Goal: Find specific page/section: Find specific page/section

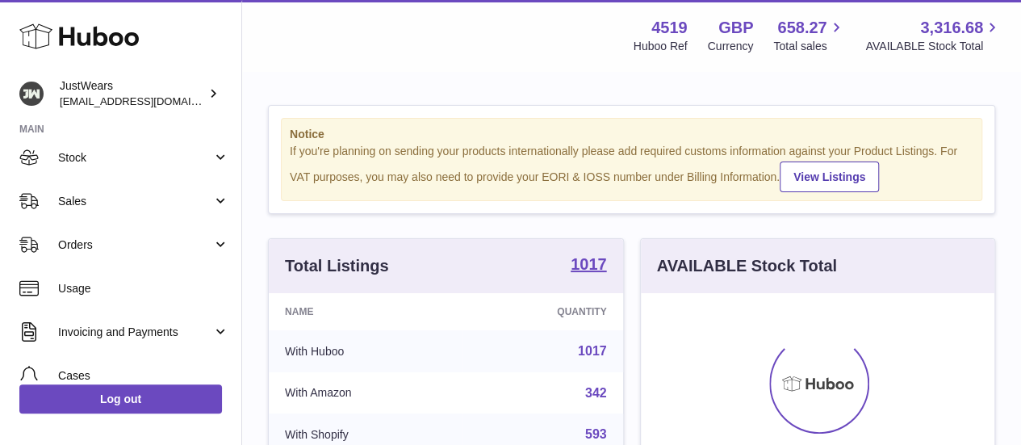
scroll to position [142, 0]
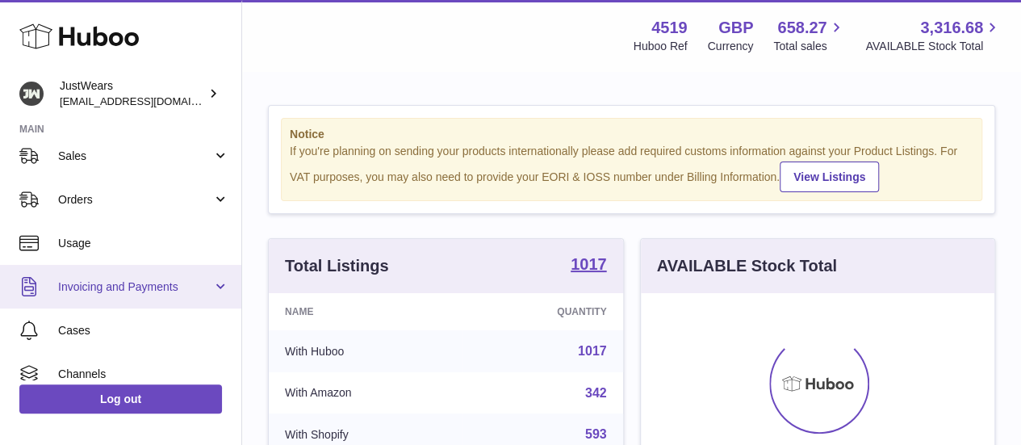
click at [110, 291] on span "Invoicing and Payments" at bounding box center [135, 286] width 154 height 15
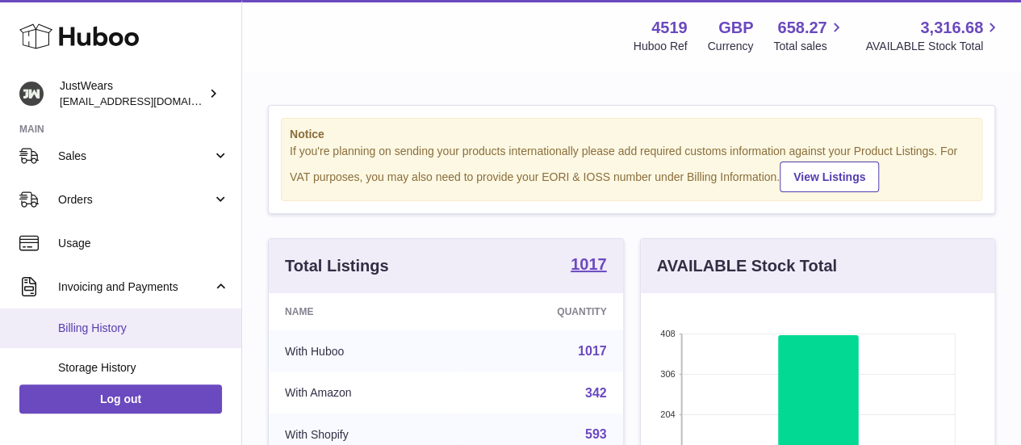
click at [145, 324] on span "Billing History" at bounding box center [143, 327] width 171 height 15
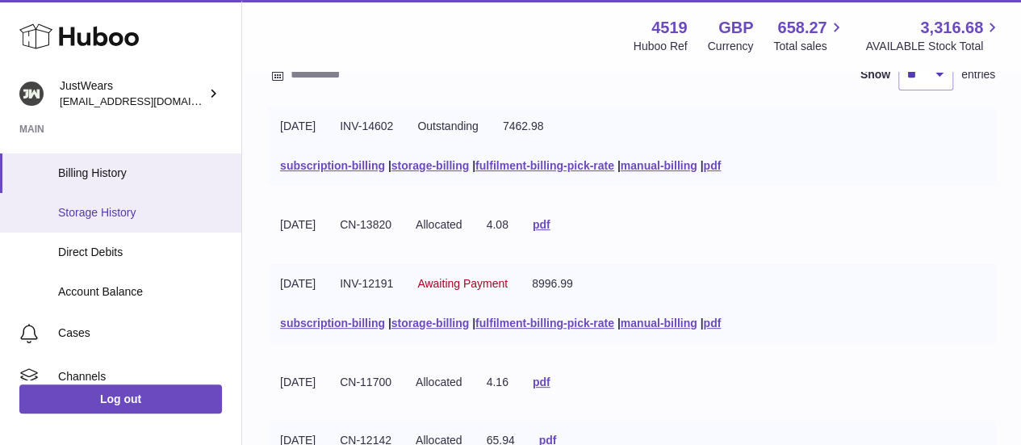
scroll to position [298, 0]
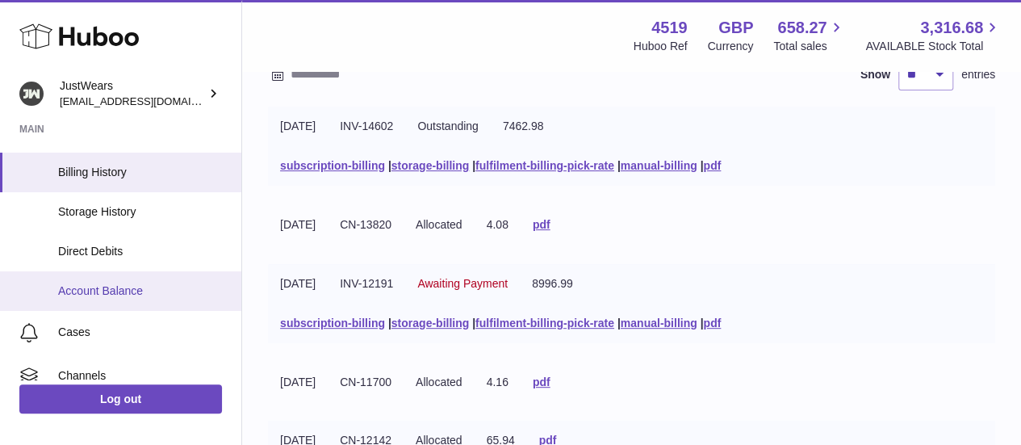
click at [129, 286] on span "Account Balance" at bounding box center [143, 290] width 171 height 15
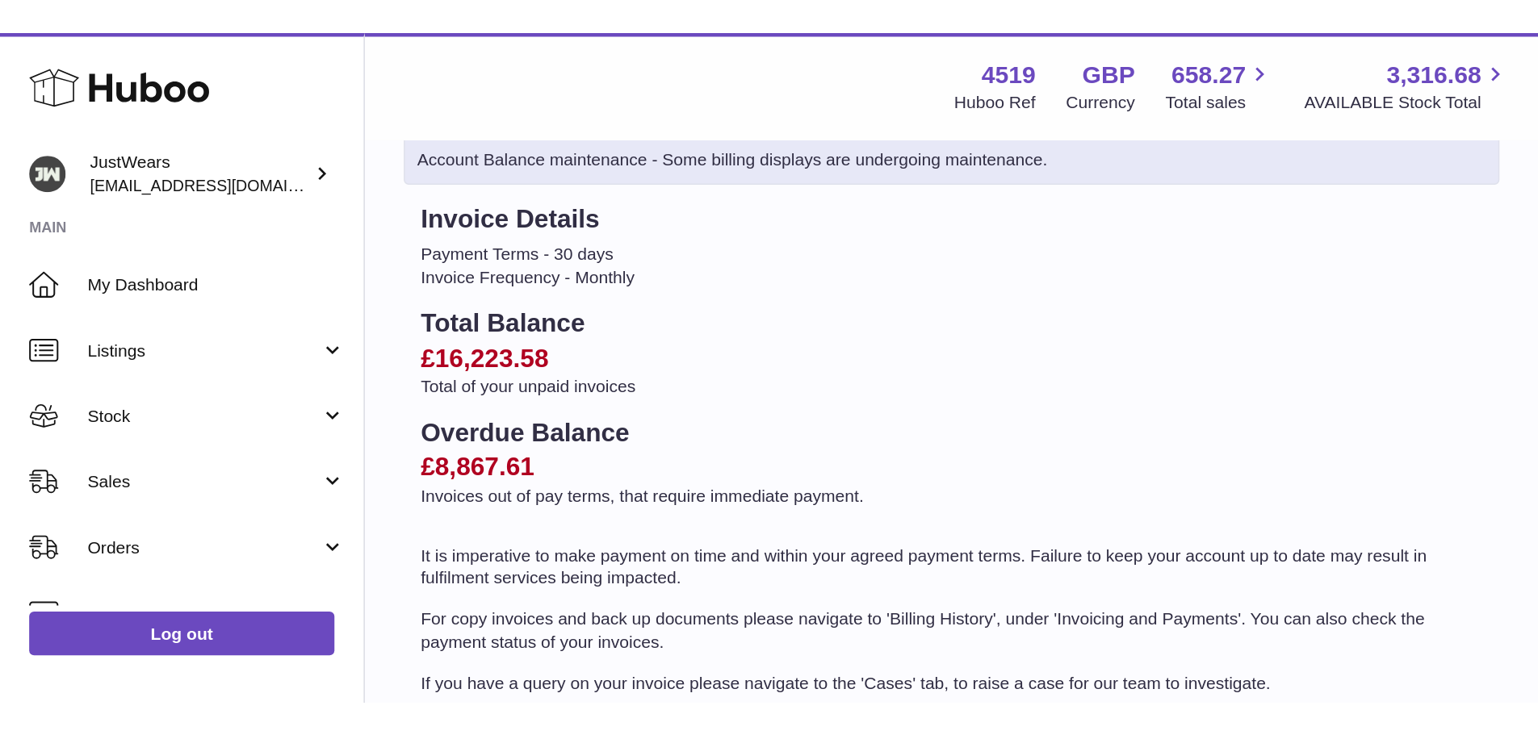
scroll to position [3, 0]
